Goal: Entertainment & Leisure: Consume media (video, audio)

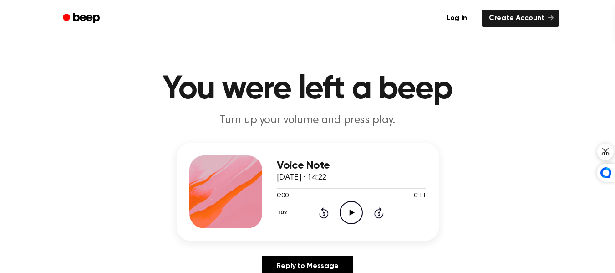
click at [346, 211] on icon "Play Audio" at bounding box center [350, 212] width 23 height 23
click at [350, 207] on icon "Pause Audio" at bounding box center [350, 212] width 23 height 23
click at [432, 239] on div "Voice Note [DATE] · 14:22 0:10 0:11 Your browser does not support the [object O…" at bounding box center [307, 212] width 593 height 141
click at [346, 210] on icon "Play Audio" at bounding box center [350, 212] width 23 height 23
click at [325, 214] on icon "Rewind 5 seconds" at bounding box center [323, 213] width 10 height 12
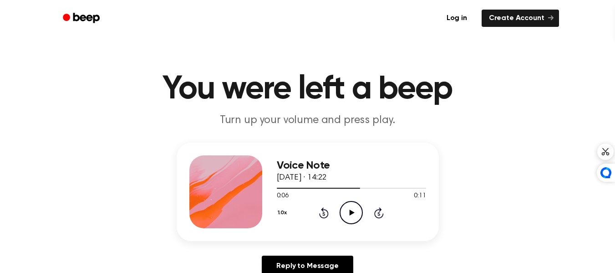
click at [318, 216] on div "1.0x Rewind 5 seconds Play Audio Skip 5 seconds" at bounding box center [351, 212] width 149 height 23
click at [324, 214] on icon "Rewind 5 seconds" at bounding box center [323, 213] width 10 height 12
click at [353, 212] on icon at bounding box center [351, 212] width 5 height 6
click at [322, 207] on icon "Rewind 5 seconds" at bounding box center [323, 213] width 10 height 12
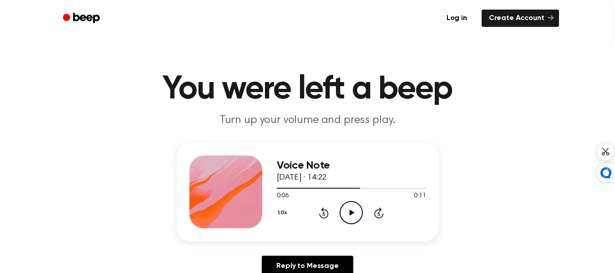
click at [348, 215] on icon "Play Audio" at bounding box center [350, 212] width 23 height 23
click at [323, 213] on icon at bounding box center [324, 214] width 2 height 4
click at [351, 208] on icon "Pause Audio" at bounding box center [350, 212] width 23 height 23
